Goal: Transaction & Acquisition: Purchase product/service

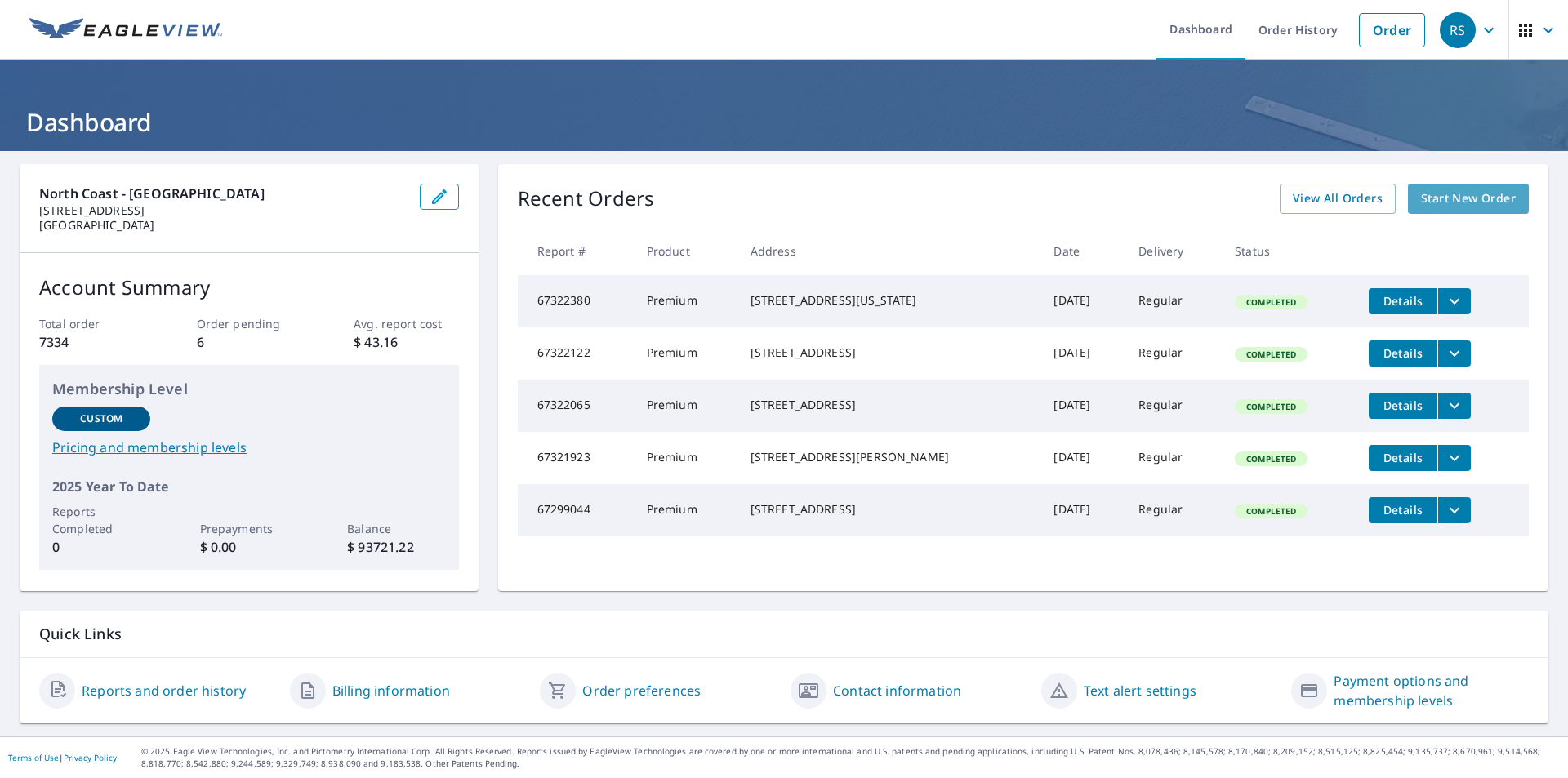
click at [1441, 201] on span "Start New Order" at bounding box center [1468, 199] width 95 height 21
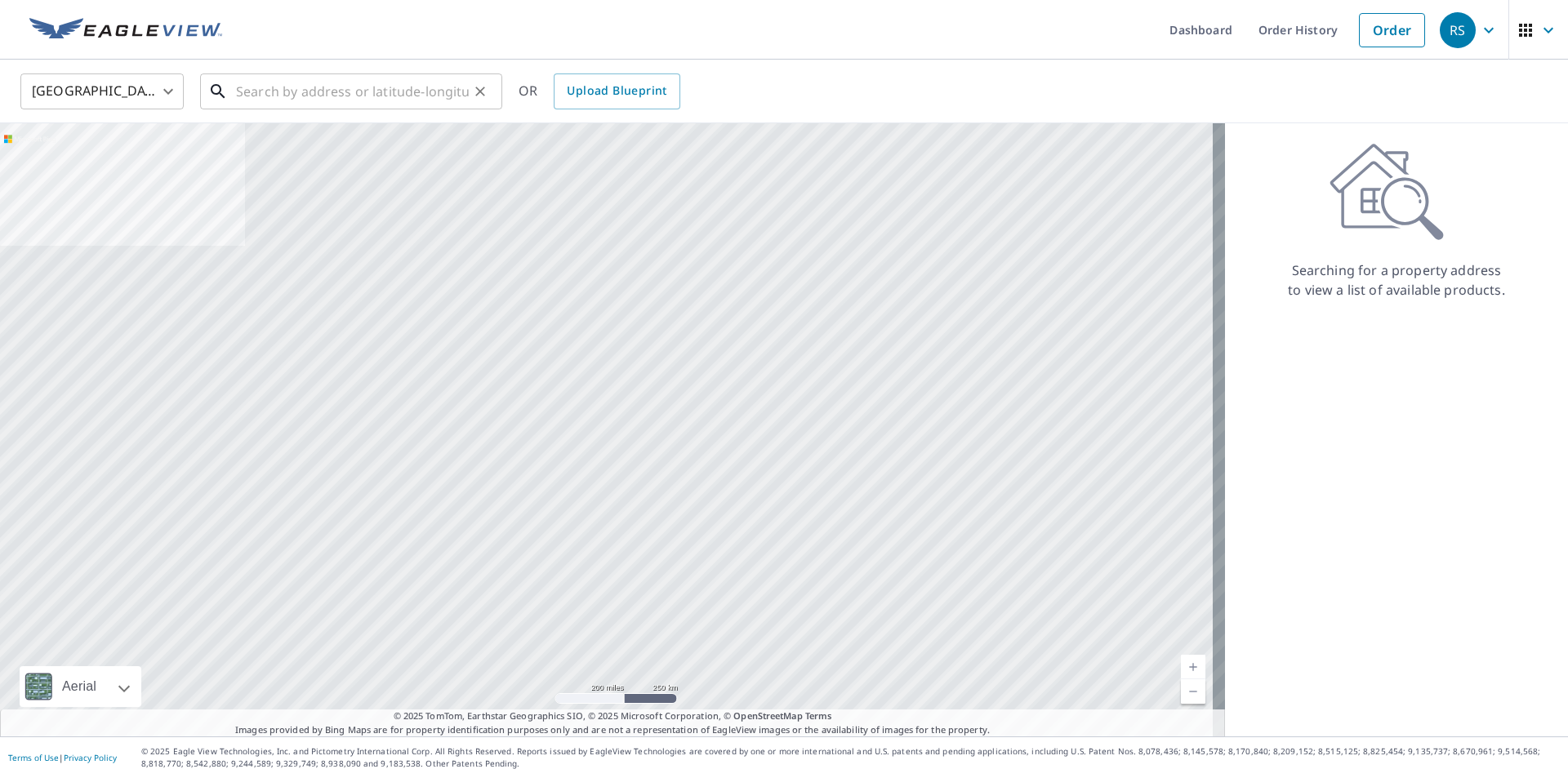
click at [288, 93] on input "text" at bounding box center [352, 91] width 233 height 46
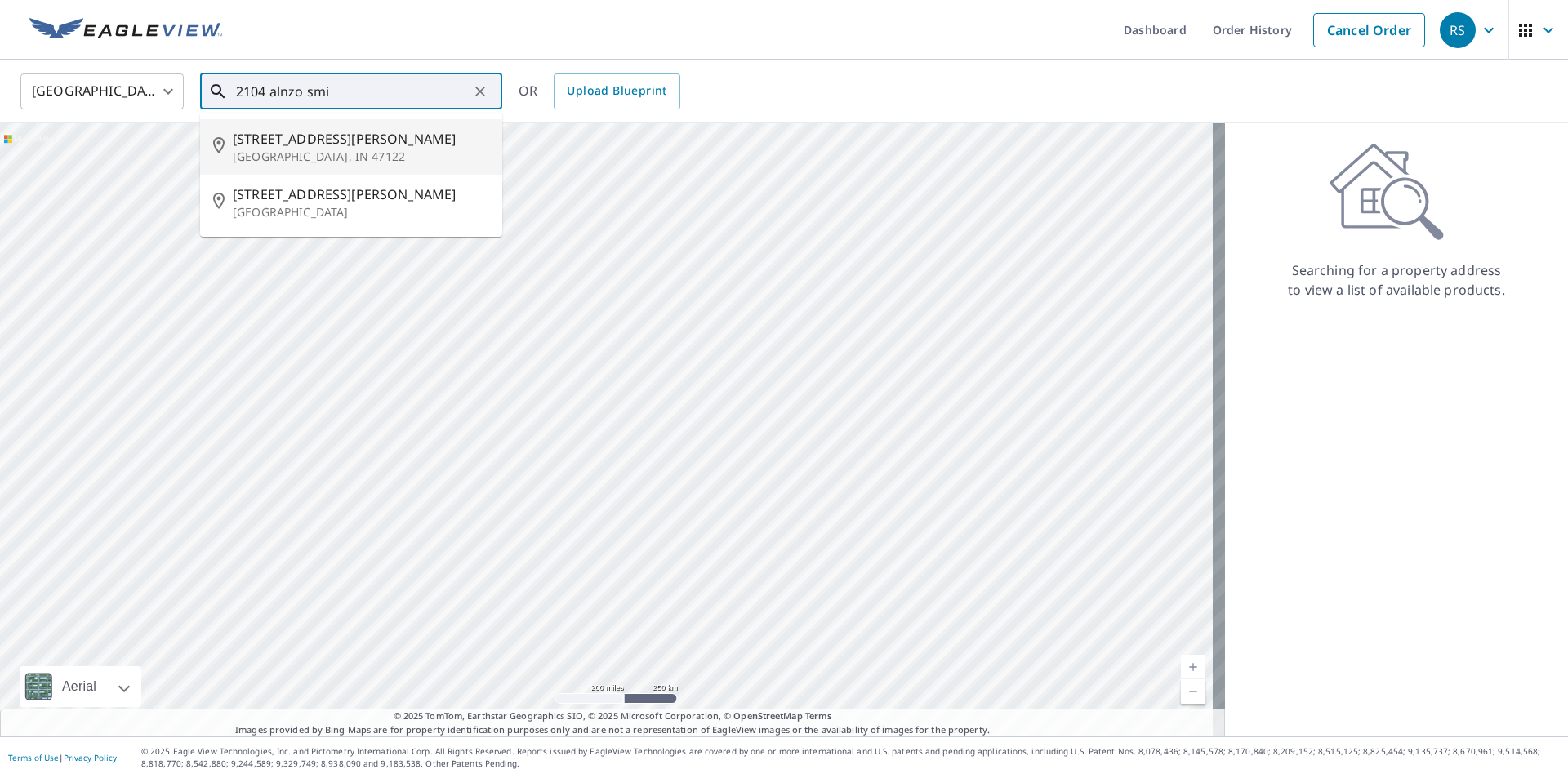
click at [300, 138] on span "[STREET_ADDRESS][PERSON_NAME]" at bounding box center [361, 138] width 256 height 20
type input "[STREET_ADDRESS][PERSON_NAME]"
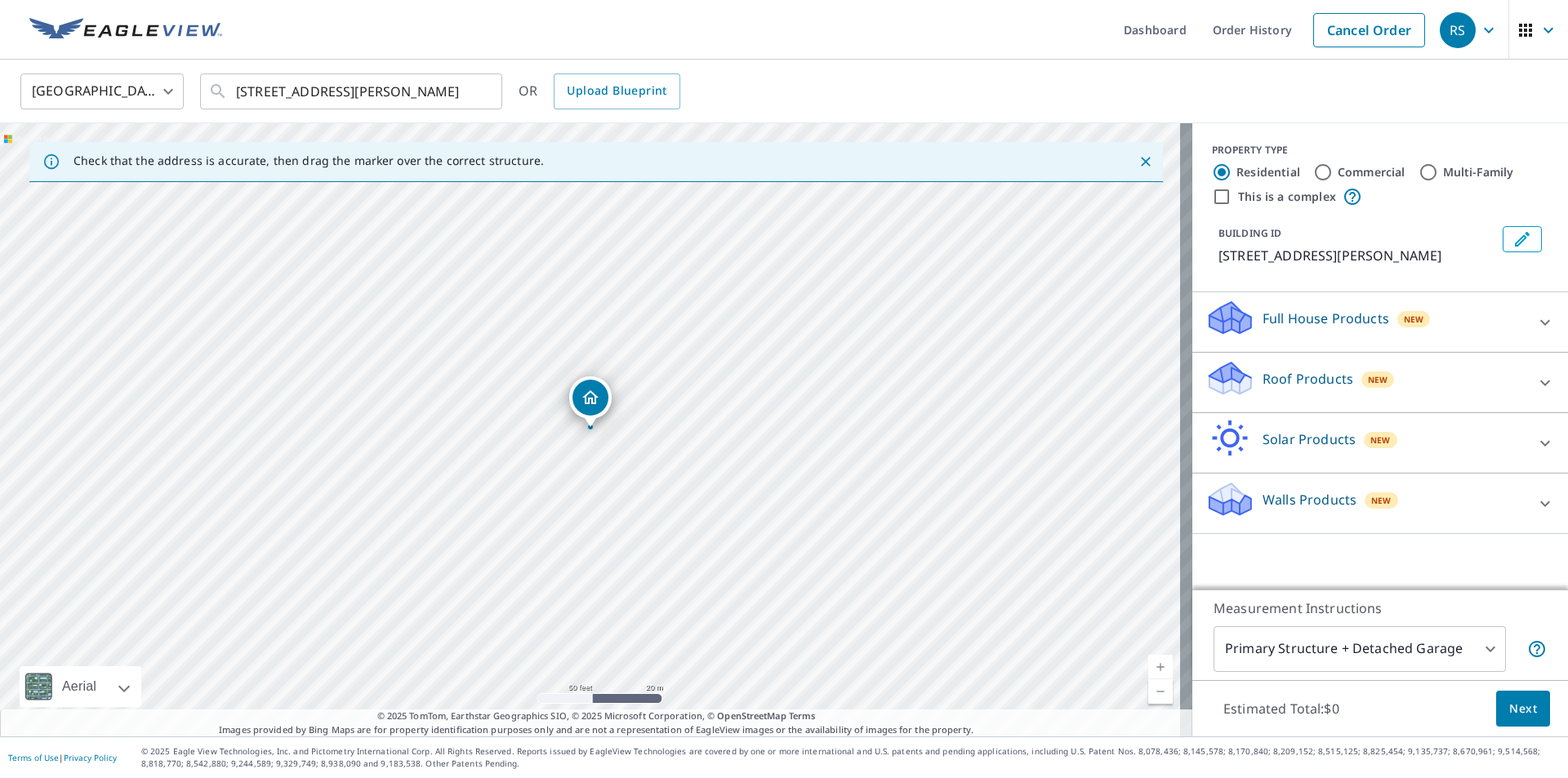
click at [1279, 389] on p "Roof Products" at bounding box center [1308, 378] width 91 height 20
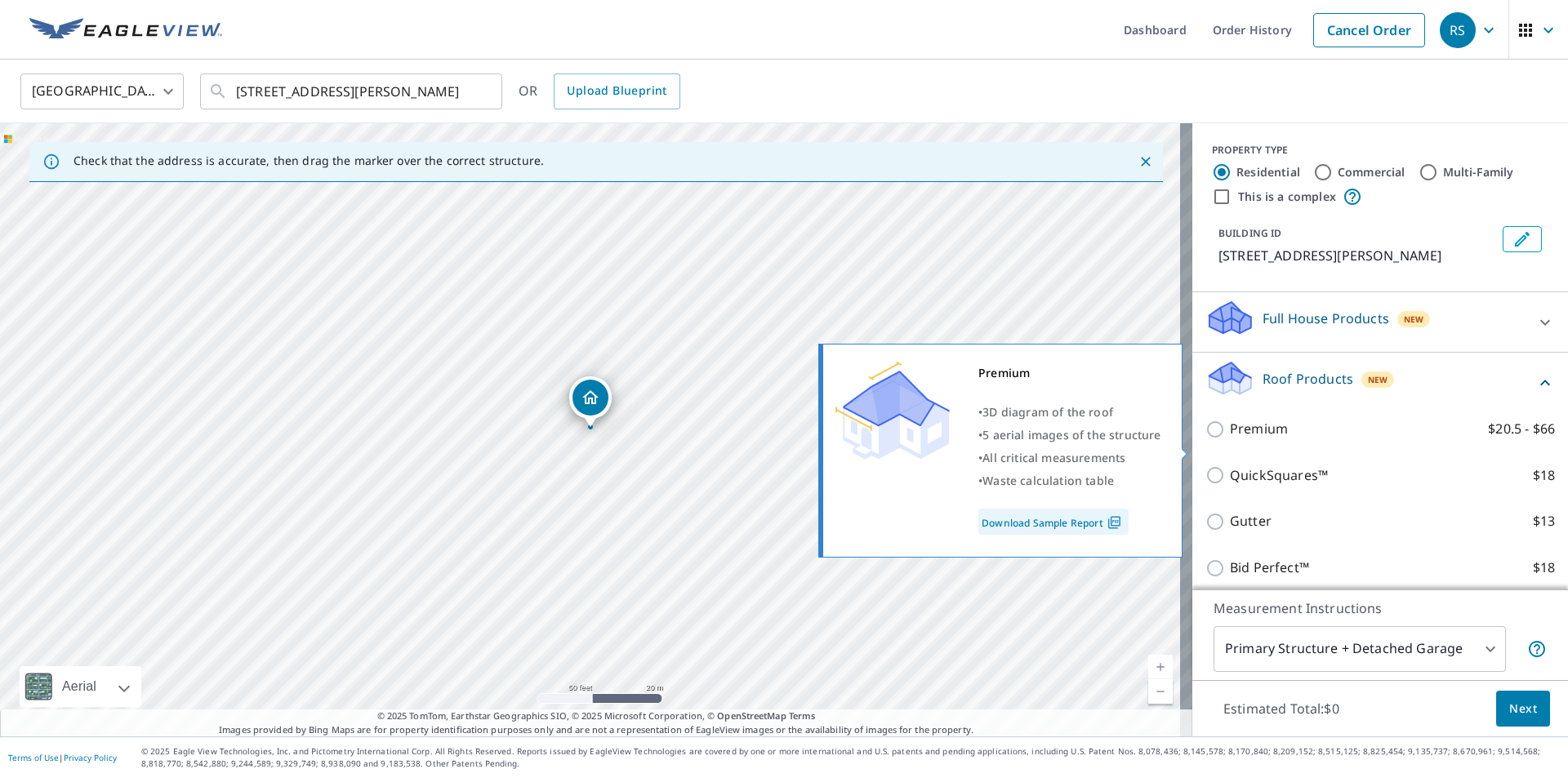
click at [1253, 439] on p "Premium" at bounding box center [1259, 429] width 58 height 21
click at [1230, 439] on input "Premium $20.5 - $66" at bounding box center [1218, 429] width 24 height 20
checkbox input "true"
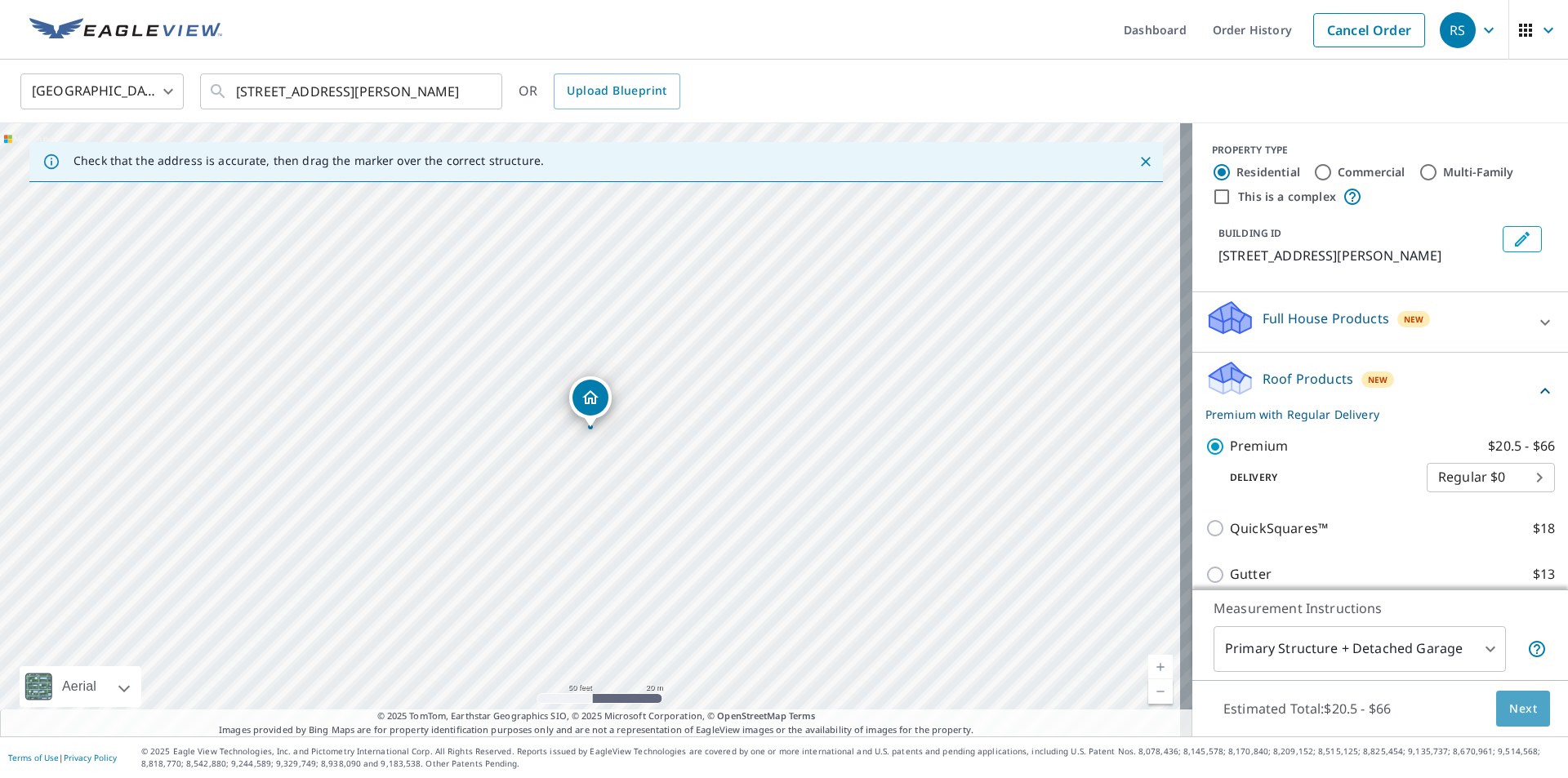
click at [1510, 712] on span "Next" at bounding box center [1524, 709] width 28 height 21
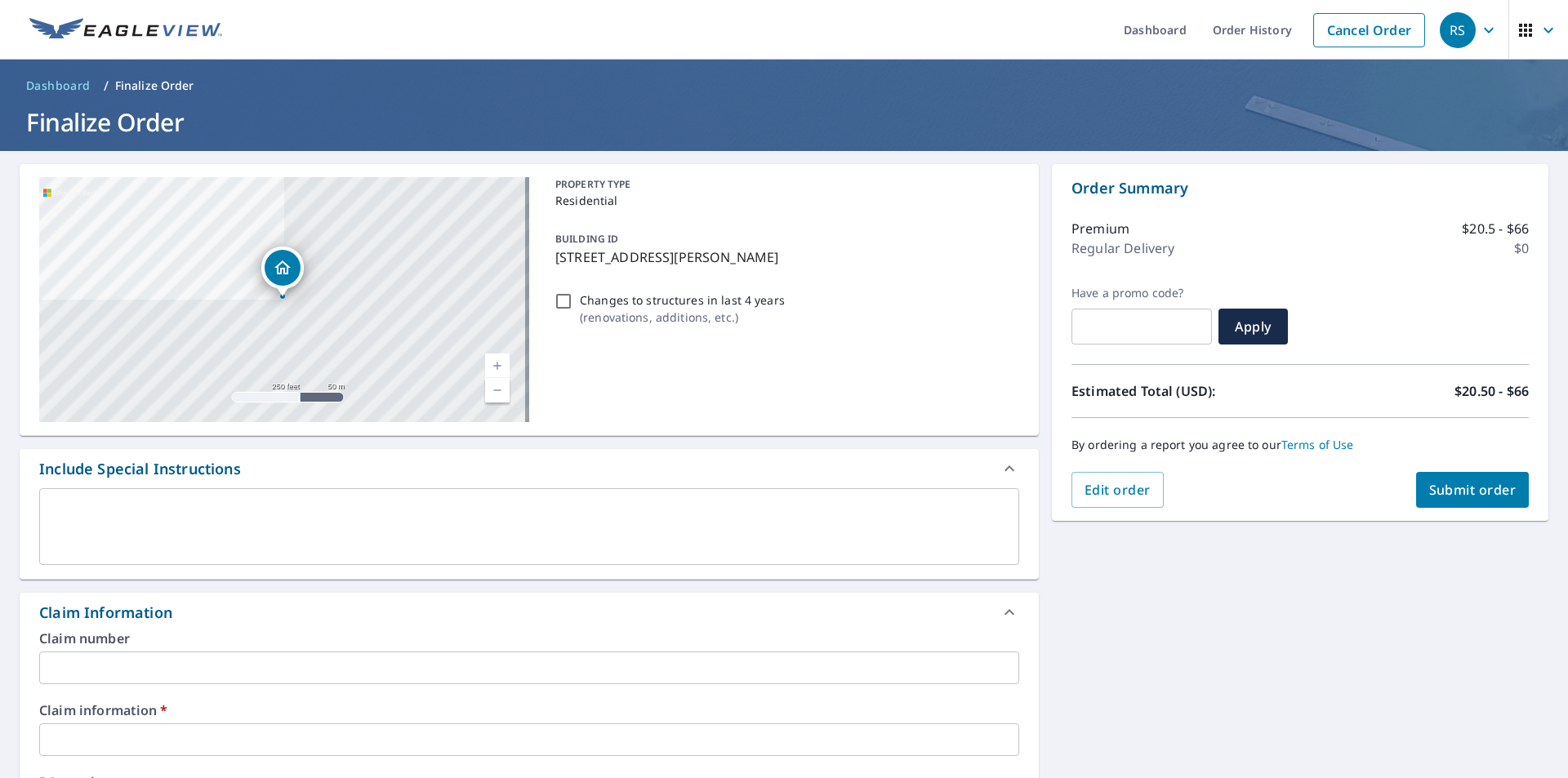
click at [105, 665] on input "text" at bounding box center [530, 667] width 980 height 33
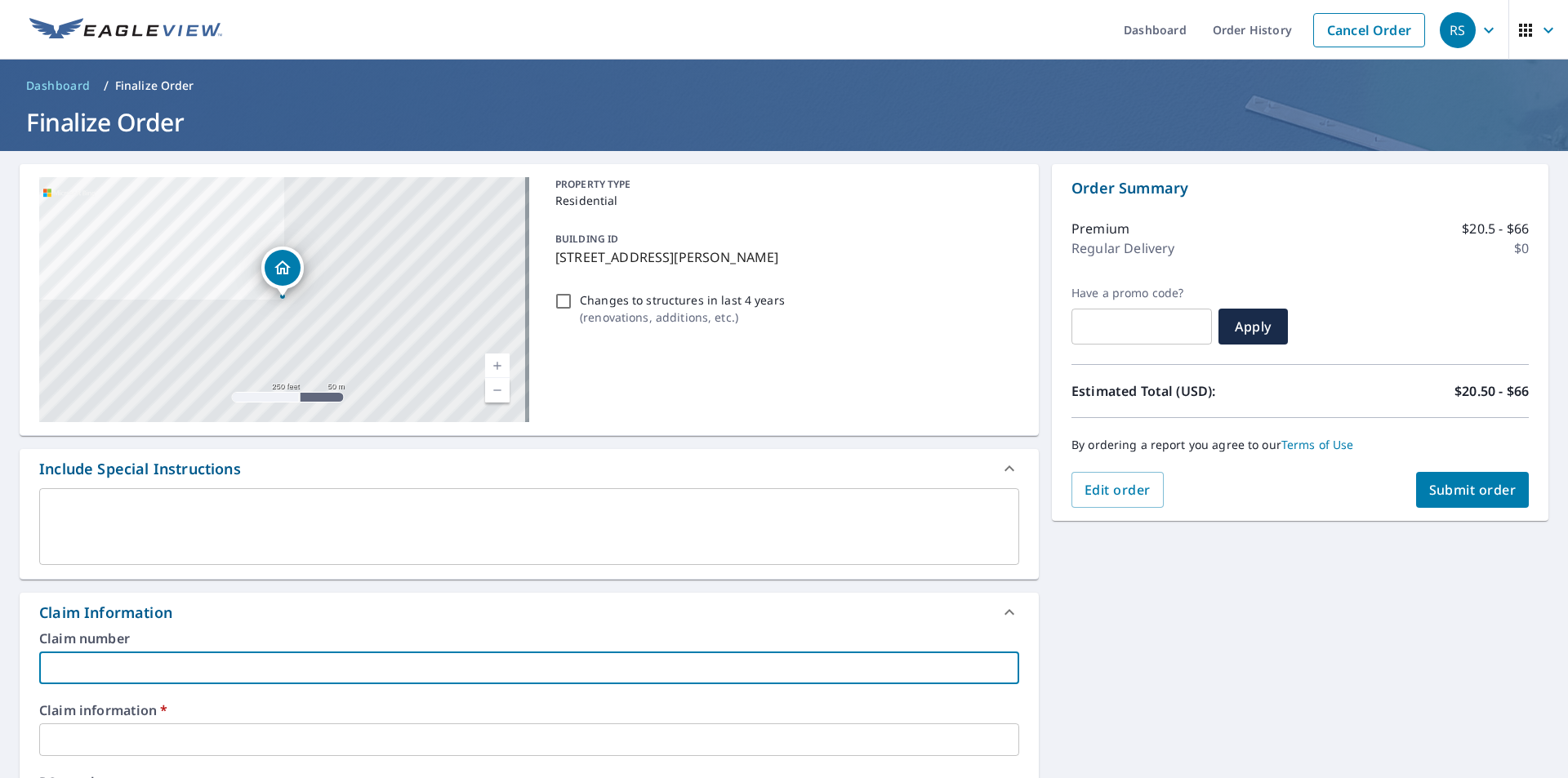
type input "681791"
checkbox input "true"
click at [91, 744] on input "text" at bounding box center [530, 740] width 980 height 33
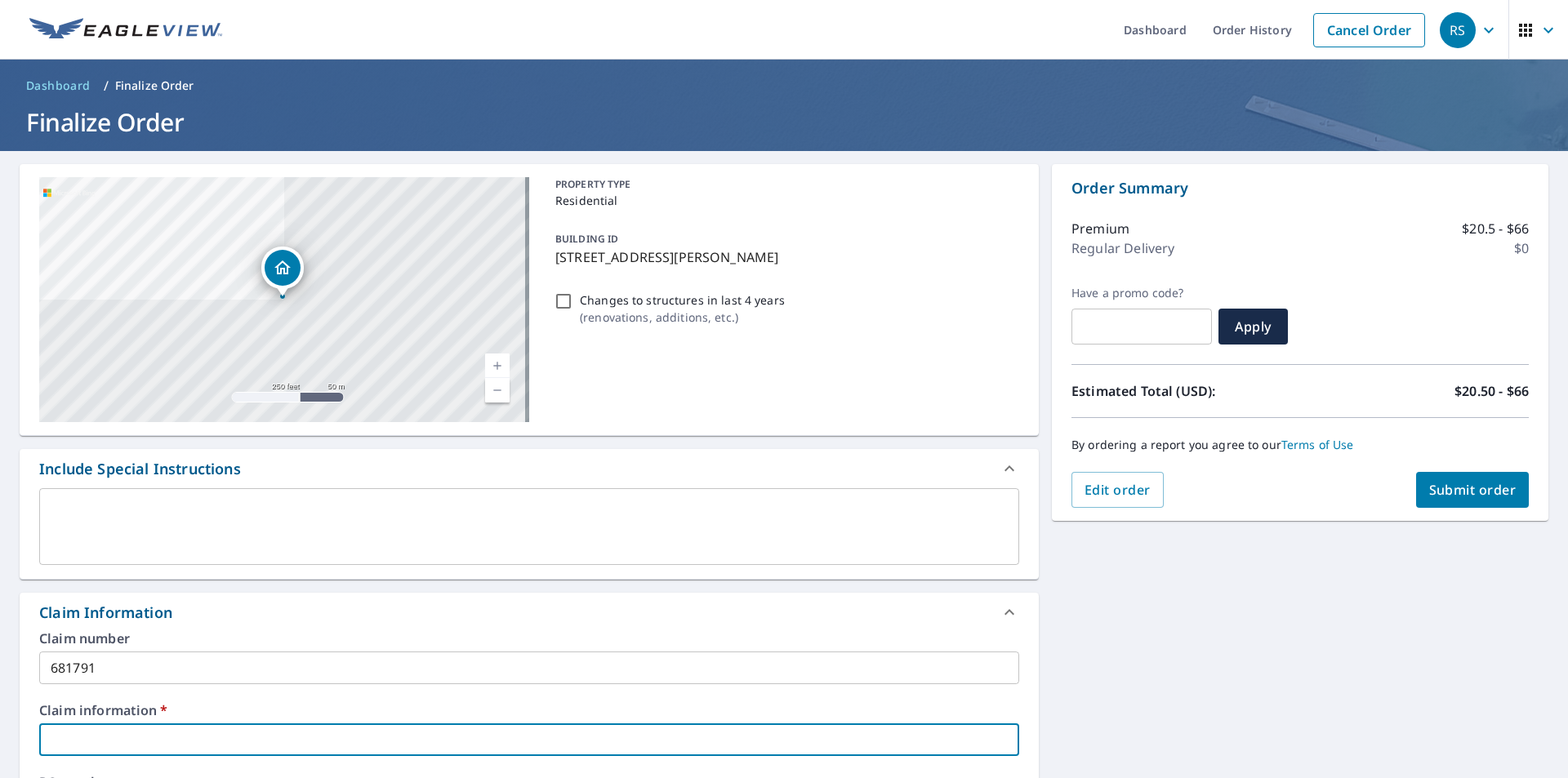
type input "[PERSON_NAME]"
checkbox input "true"
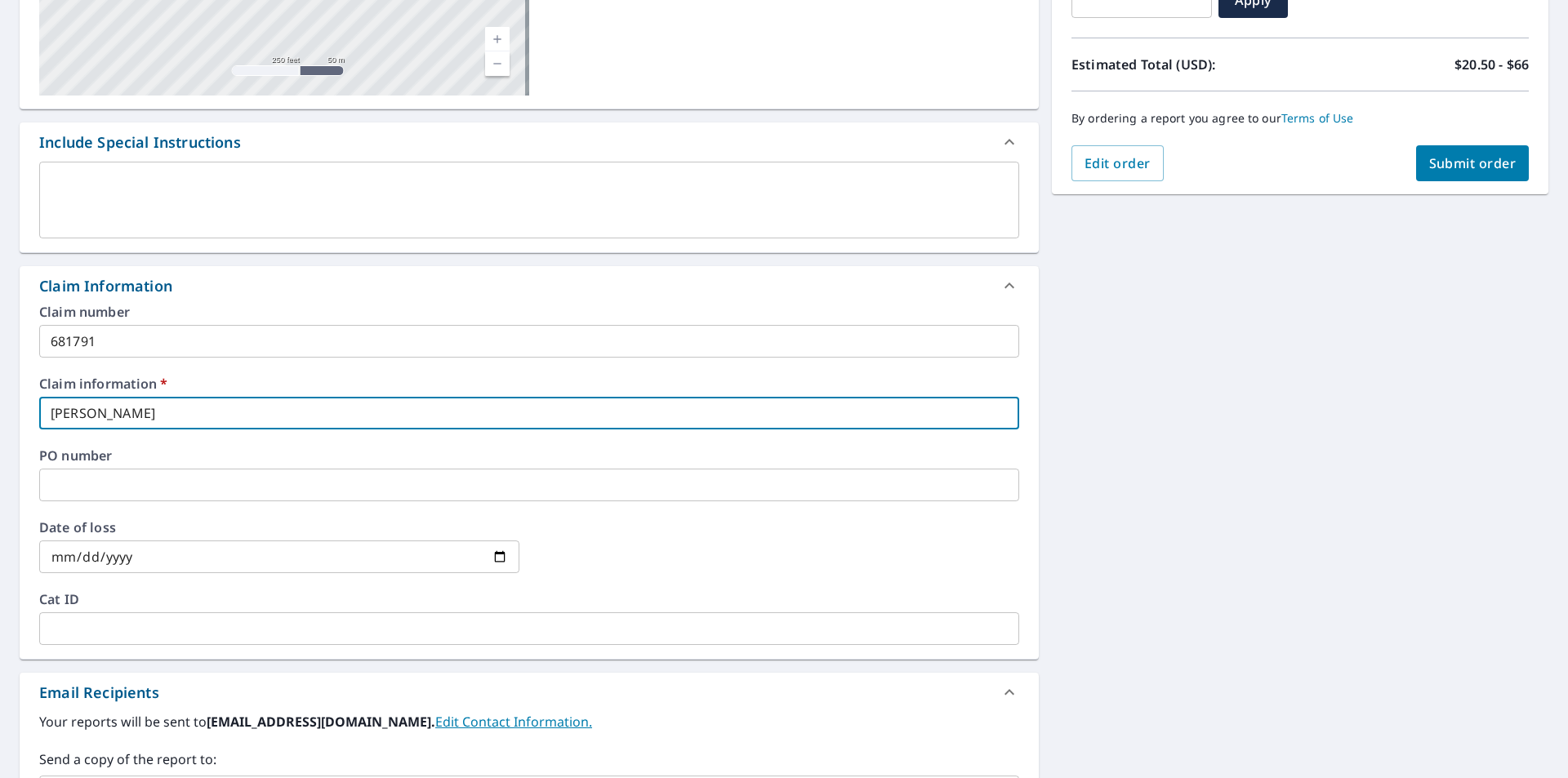
scroll to position [408, 0]
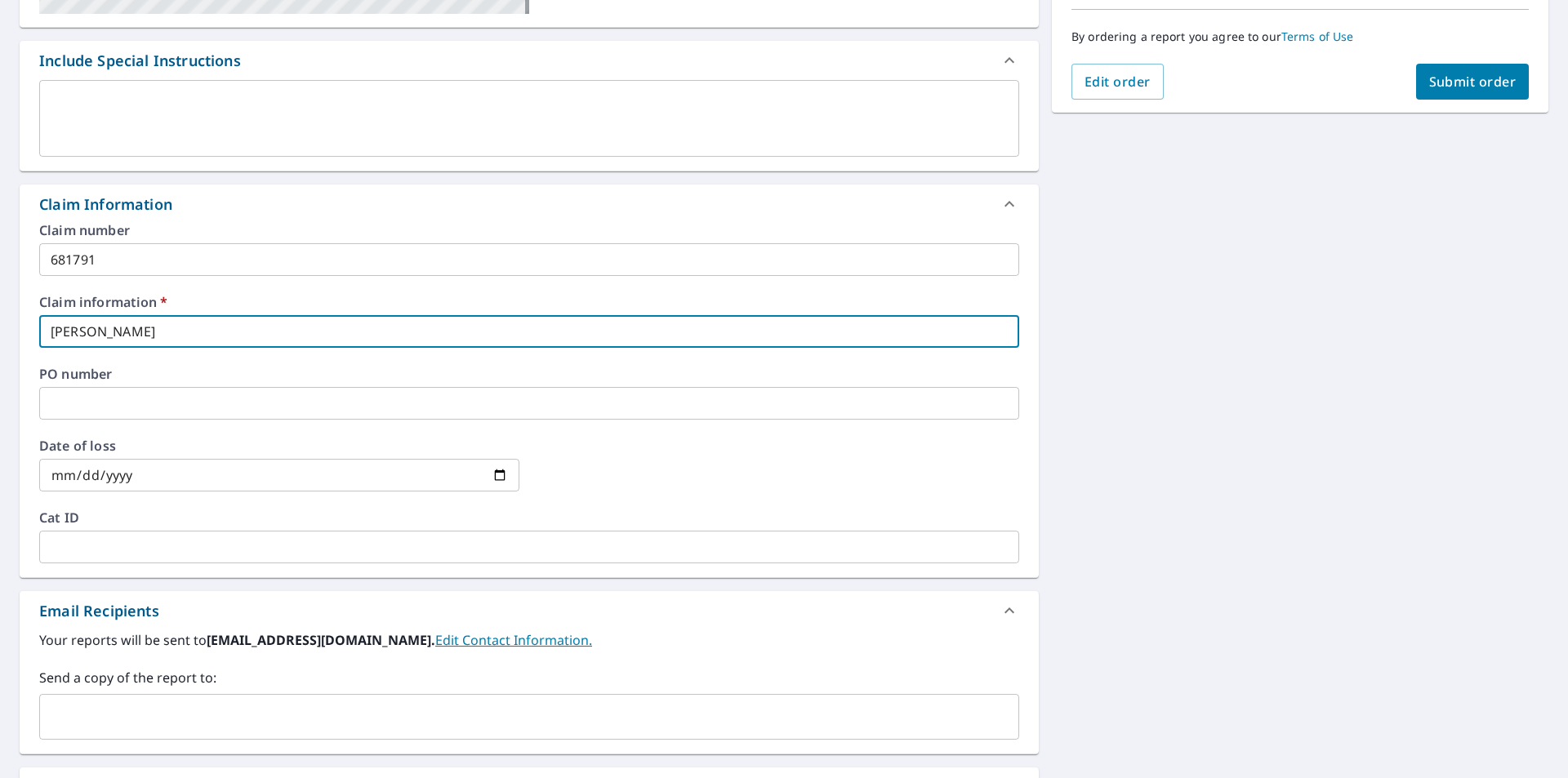
click at [110, 713] on input "text" at bounding box center [517, 716] width 941 height 31
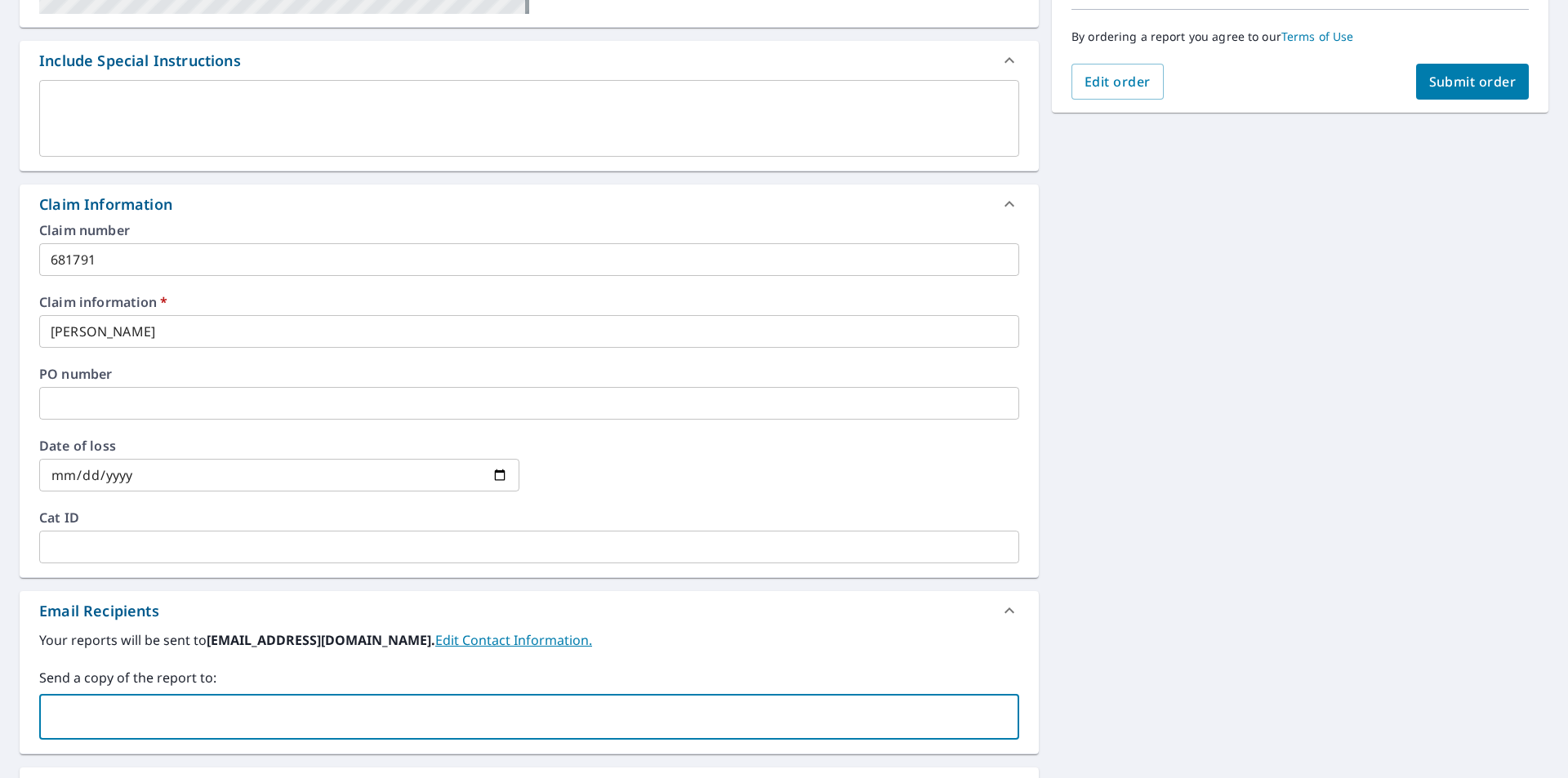
paste input "[EMAIL_ADDRESS][DOMAIN_NAME]"
type input "[EMAIL_ADDRESS][DOMAIN_NAME]"
click at [1457, 81] on span "Submit order" at bounding box center [1472, 81] width 87 height 18
checkbox input "true"
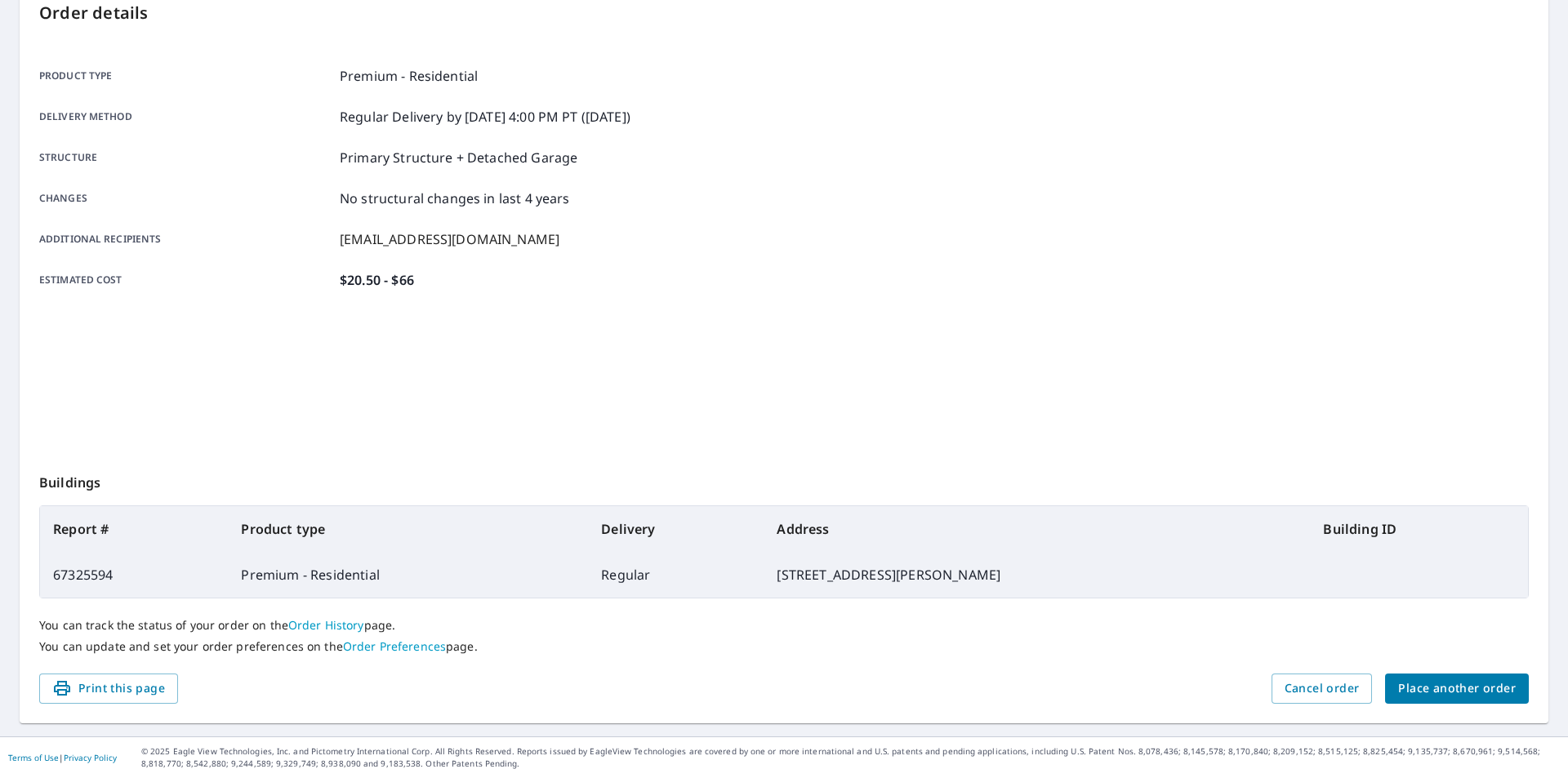
scroll to position [183, 0]
